Goal: Navigation & Orientation: Find specific page/section

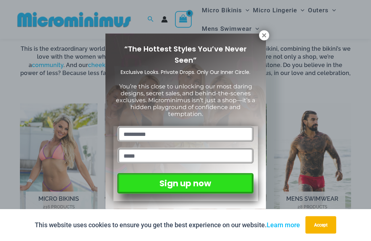
scroll to position [408, 0]
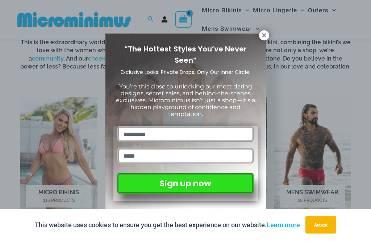
click at [261, 39] on button at bounding box center [264, 35] width 10 height 10
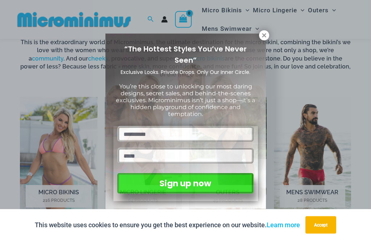
scroll to position [408, 0]
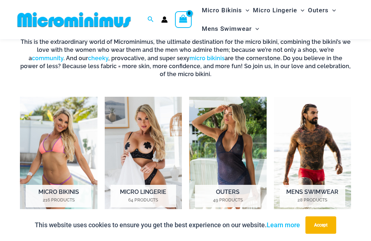
click at [319, 146] on img "Visit product category Mens Swimwear" at bounding box center [312, 157] width 77 height 121
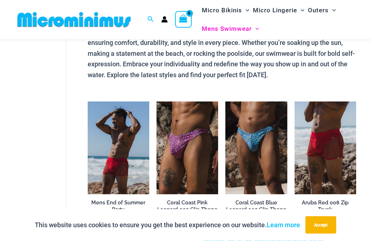
scroll to position [77, 0]
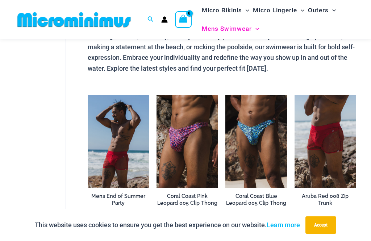
click at [88, 95] on img at bounding box center [88, 95] width 0 height 0
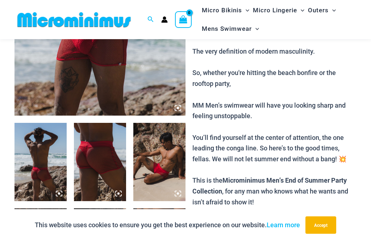
scroll to position [219, 0]
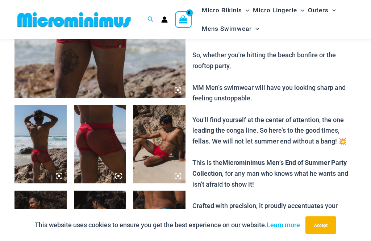
click at [94, 159] on img at bounding box center [100, 144] width 52 height 78
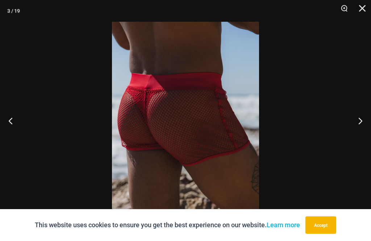
click at [357, 130] on button "Next" at bounding box center [356, 120] width 27 height 36
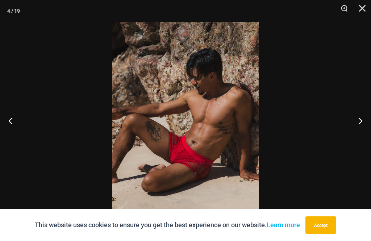
click at [358, 135] on button "Next" at bounding box center [356, 120] width 27 height 36
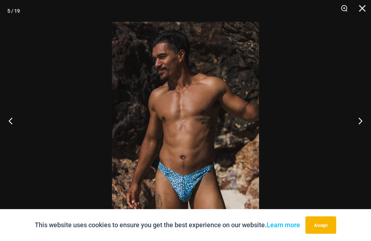
click at [359, 137] on button "Next" at bounding box center [356, 120] width 27 height 36
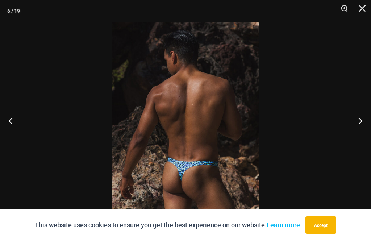
click at [359, 136] on button "Next" at bounding box center [356, 120] width 27 height 36
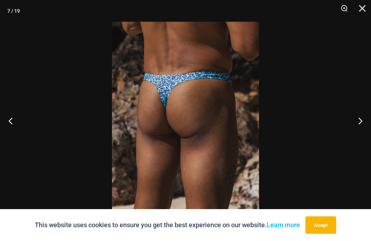
click at [359, 135] on button "Next" at bounding box center [356, 120] width 27 height 36
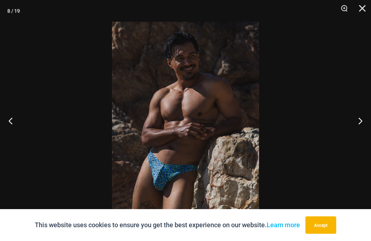
click at [359, 137] on button "Next" at bounding box center [356, 120] width 27 height 36
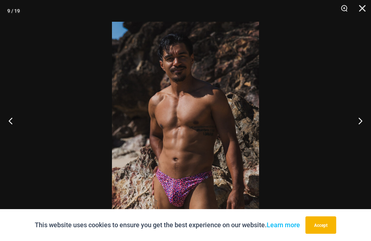
click at [359, 137] on button "Next" at bounding box center [356, 120] width 27 height 36
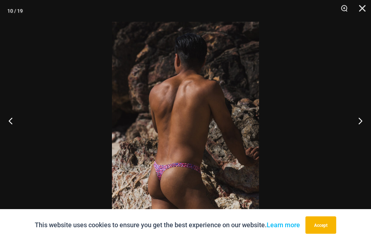
click at [359, 137] on button "Next" at bounding box center [356, 120] width 27 height 36
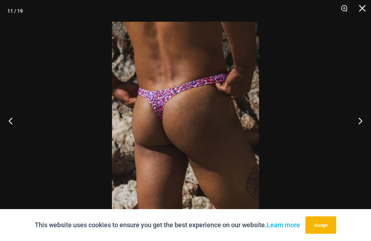
click at [359, 136] on button "Next" at bounding box center [356, 120] width 27 height 36
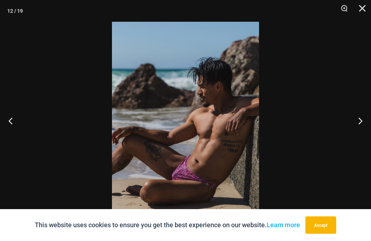
click at [360, 136] on button "Next" at bounding box center [356, 120] width 27 height 36
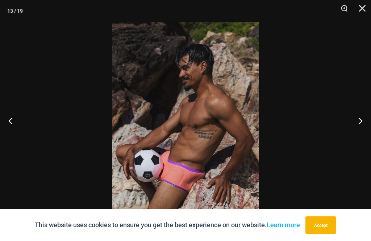
click at [360, 136] on button "Next" at bounding box center [356, 120] width 27 height 36
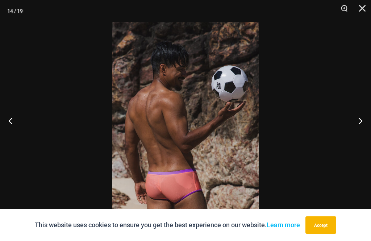
click at [359, 136] on button "Next" at bounding box center [356, 120] width 27 height 36
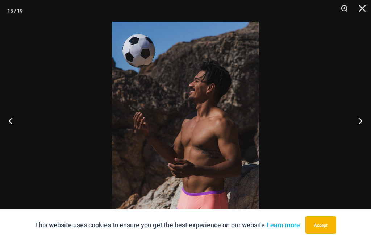
click at [359, 136] on button "Next" at bounding box center [356, 120] width 27 height 36
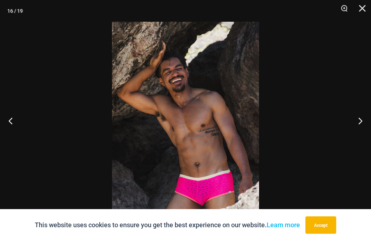
click at [359, 136] on button "Next" at bounding box center [356, 120] width 27 height 36
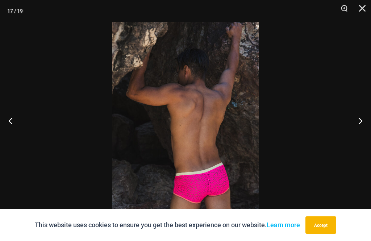
click at [360, 136] on button "Next" at bounding box center [356, 120] width 27 height 36
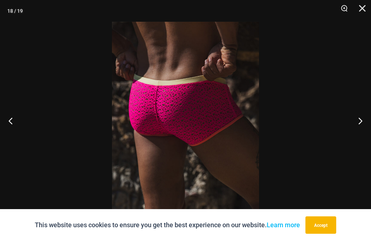
click at [360, 136] on button "Next" at bounding box center [356, 120] width 27 height 36
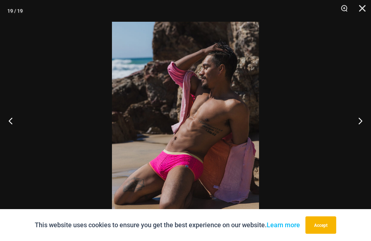
click at [360, 135] on button "Next" at bounding box center [356, 120] width 27 height 36
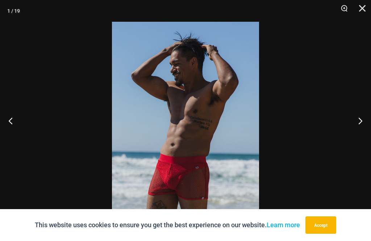
click at [362, 9] on button "Close" at bounding box center [359, 11] width 18 height 22
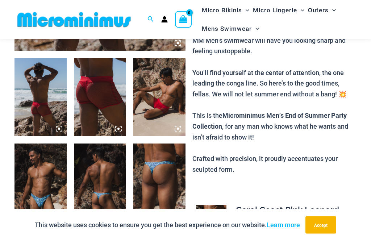
scroll to position [245, 0]
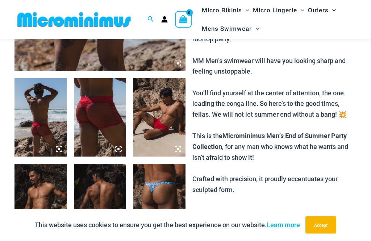
click at [35, 123] on img at bounding box center [40, 118] width 52 height 78
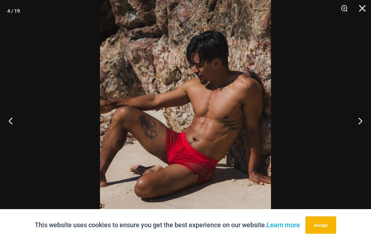
click at [362, 121] on button "Next" at bounding box center [356, 120] width 27 height 36
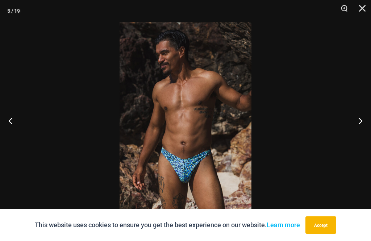
click at [359, 121] on button "Next" at bounding box center [356, 120] width 27 height 36
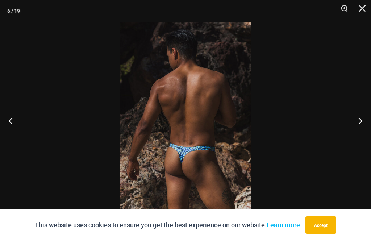
click at [360, 121] on button "Next" at bounding box center [356, 120] width 27 height 36
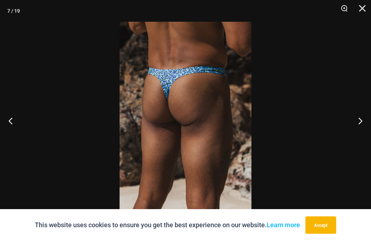
click at [361, 121] on button "Next" at bounding box center [356, 120] width 27 height 36
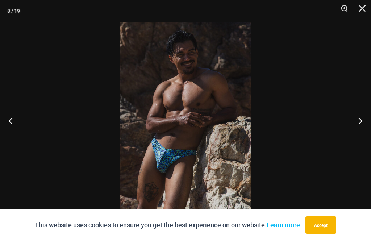
click at [360, 121] on button "Next" at bounding box center [356, 120] width 27 height 36
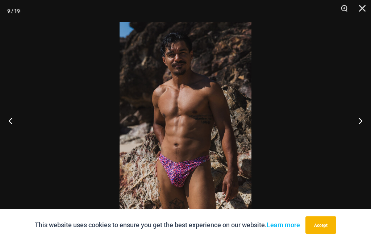
click at [360, 121] on button "Next" at bounding box center [356, 120] width 27 height 36
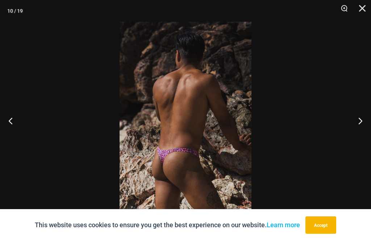
click at [359, 119] on button "Next" at bounding box center [356, 120] width 27 height 36
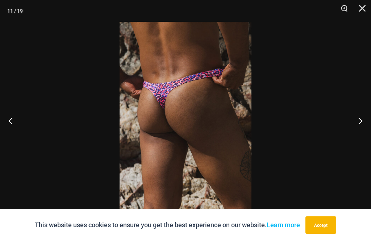
click at [359, 118] on button "Next" at bounding box center [356, 120] width 27 height 36
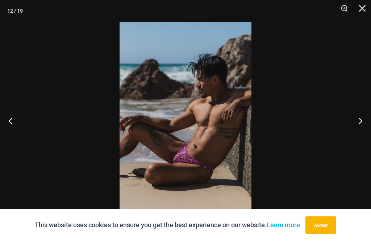
click at [359, 118] on button "Next" at bounding box center [356, 120] width 27 height 36
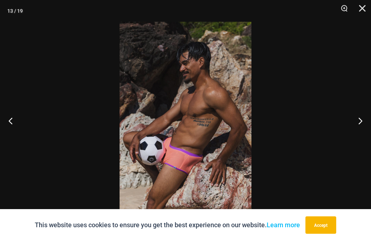
click at [360, 117] on button "Next" at bounding box center [356, 120] width 27 height 36
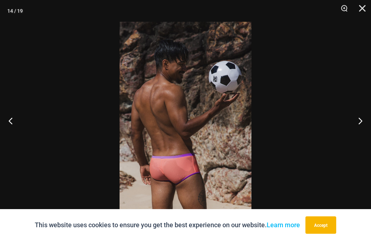
click at [359, 117] on button "Next" at bounding box center [356, 120] width 27 height 36
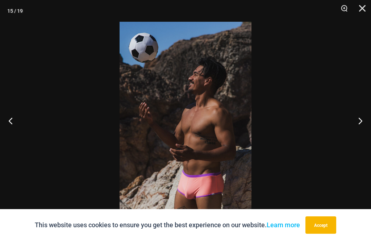
click at [359, 117] on button "Next" at bounding box center [356, 120] width 27 height 36
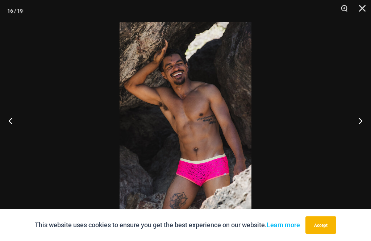
click at [359, 117] on button "Next" at bounding box center [356, 120] width 27 height 36
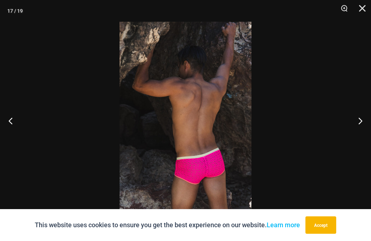
click at [366, 9] on button "Close" at bounding box center [359, 11] width 18 height 22
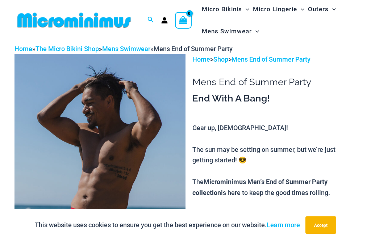
scroll to position [0, 0]
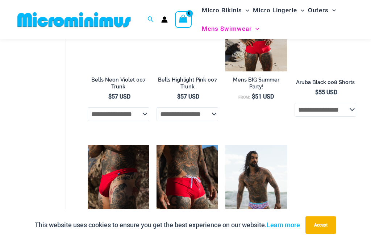
scroll to position [359, 0]
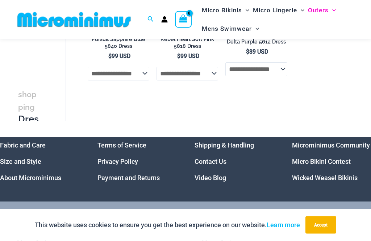
scroll to position [530, 0]
